Goal: Leave review/rating: Leave review/rating

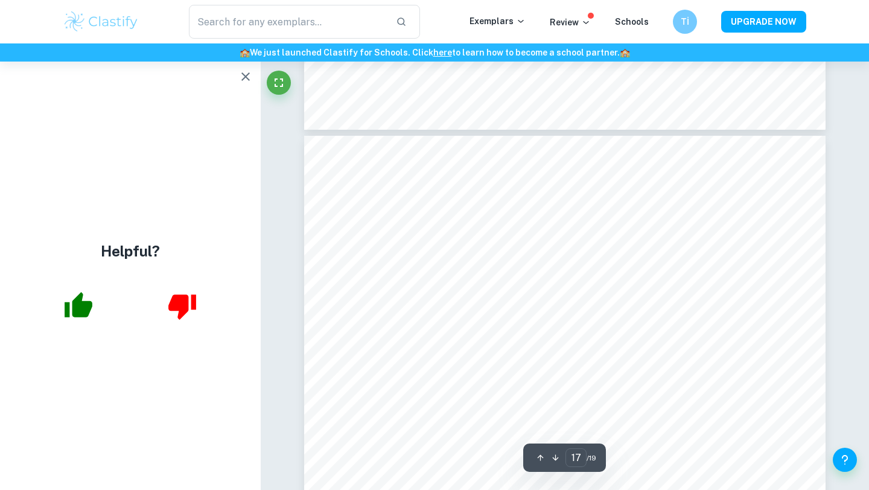
scroll to position [11168, 0]
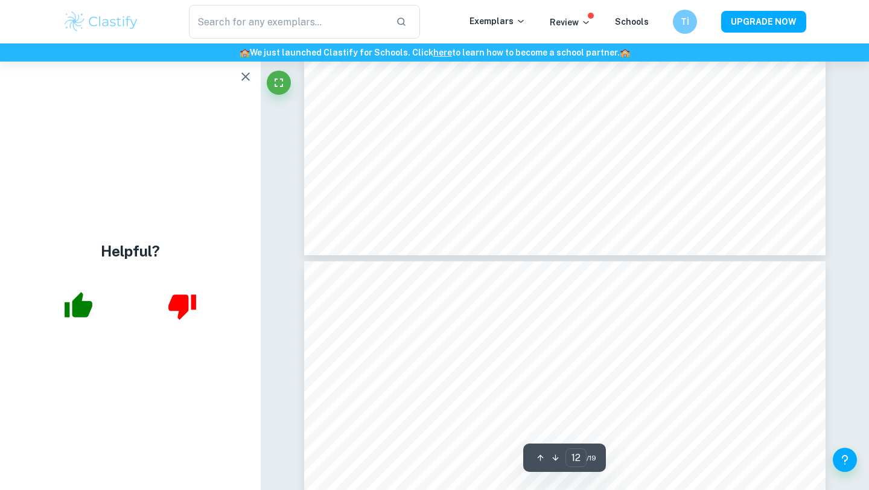
type input "11"
